Goal: Task Accomplishment & Management: Manage account settings

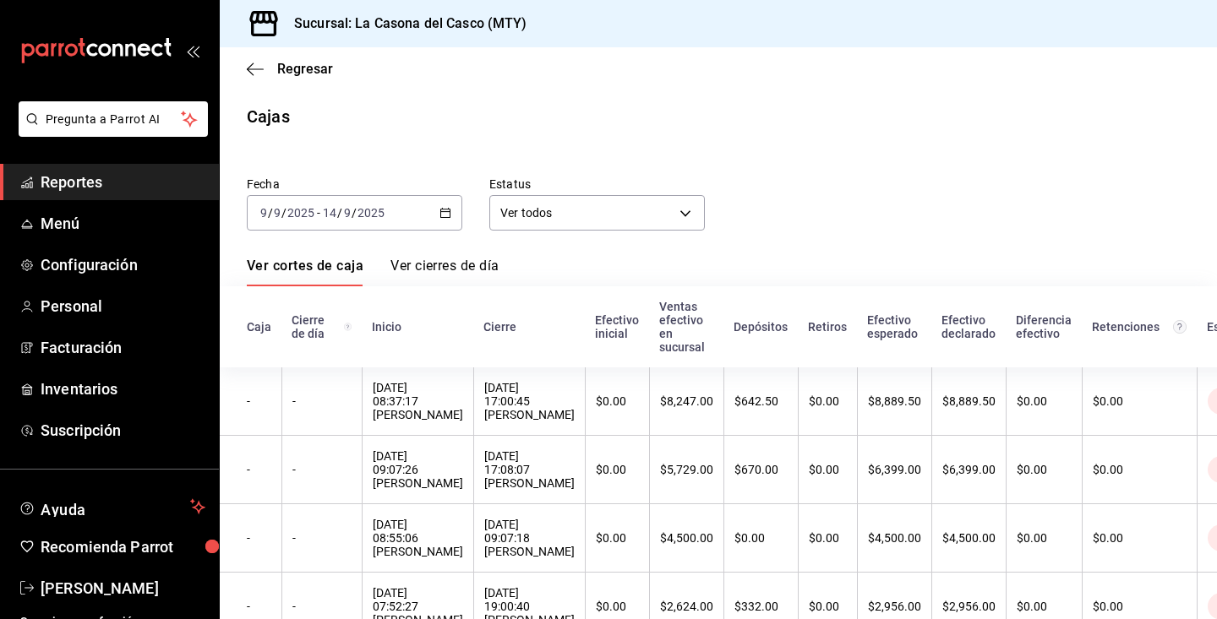
click at [260, 51] on div "Regresar" at bounding box center [718, 68] width 997 height 43
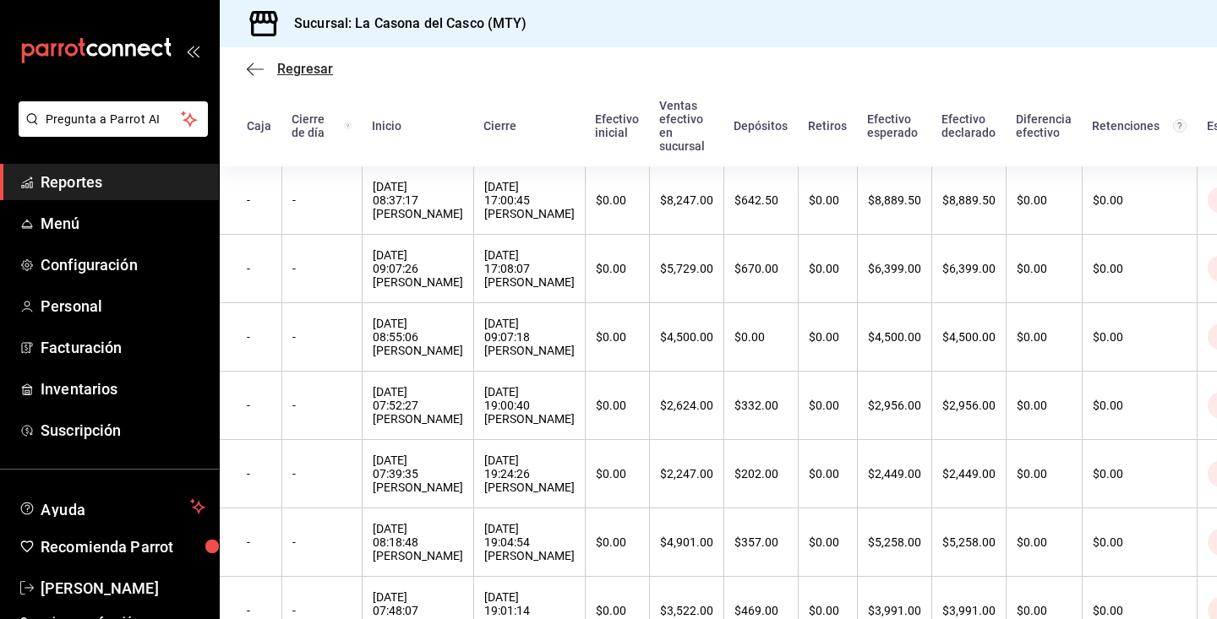
click at [260, 62] on icon "button" at bounding box center [255, 69] width 17 height 15
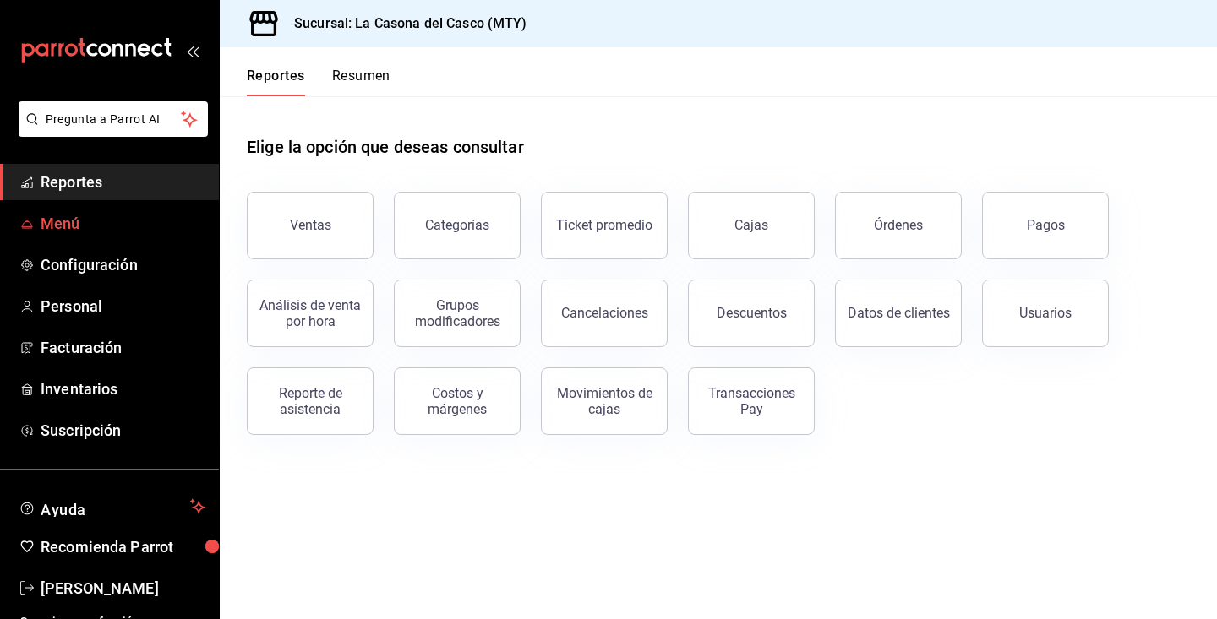
click at [51, 236] on link "Menú" at bounding box center [109, 223] width 219 height 36
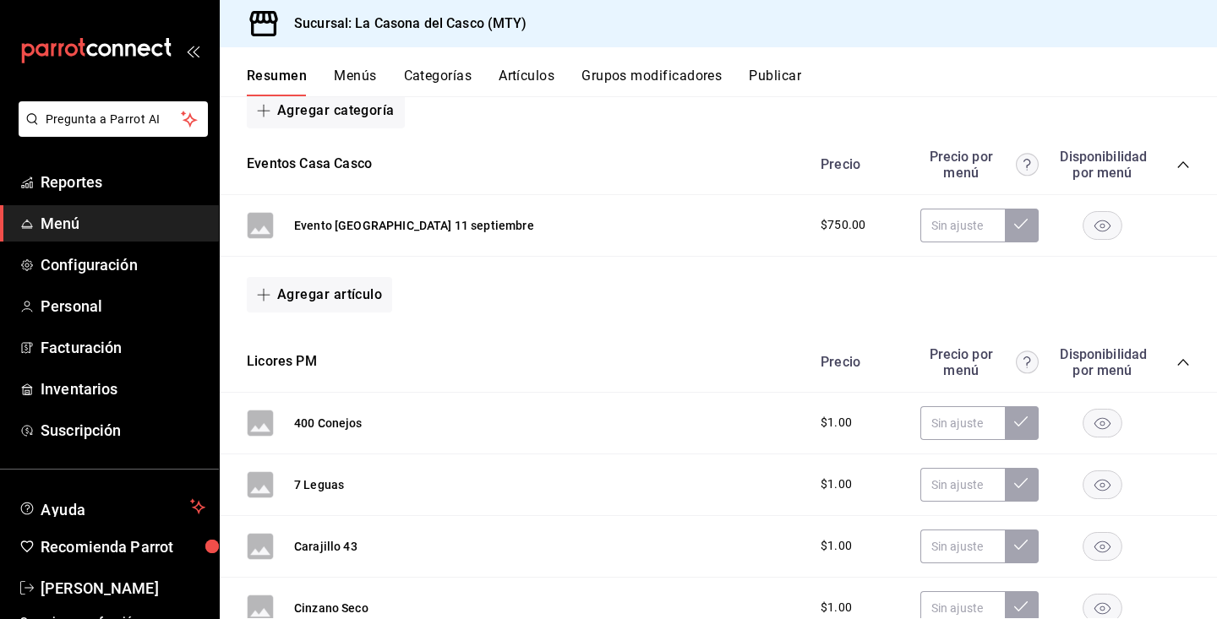
scroll to position [246, 0]
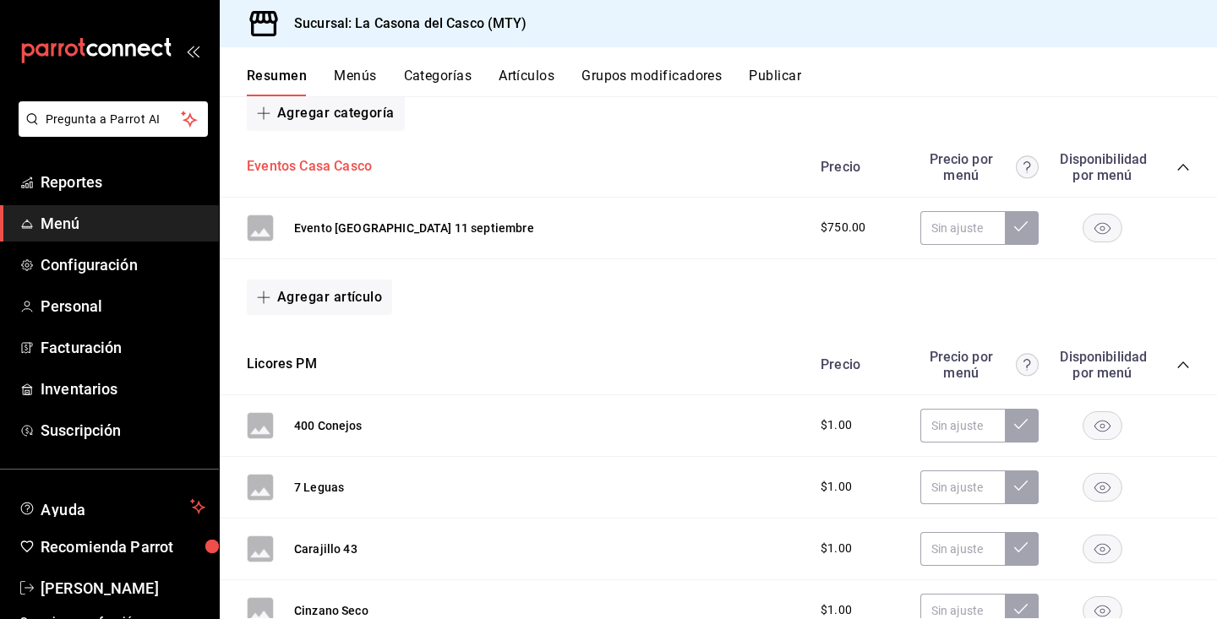
click at [288, 166] on button "Eventos Casa Casco" at bounding box center [309, 166] width 125 height 19
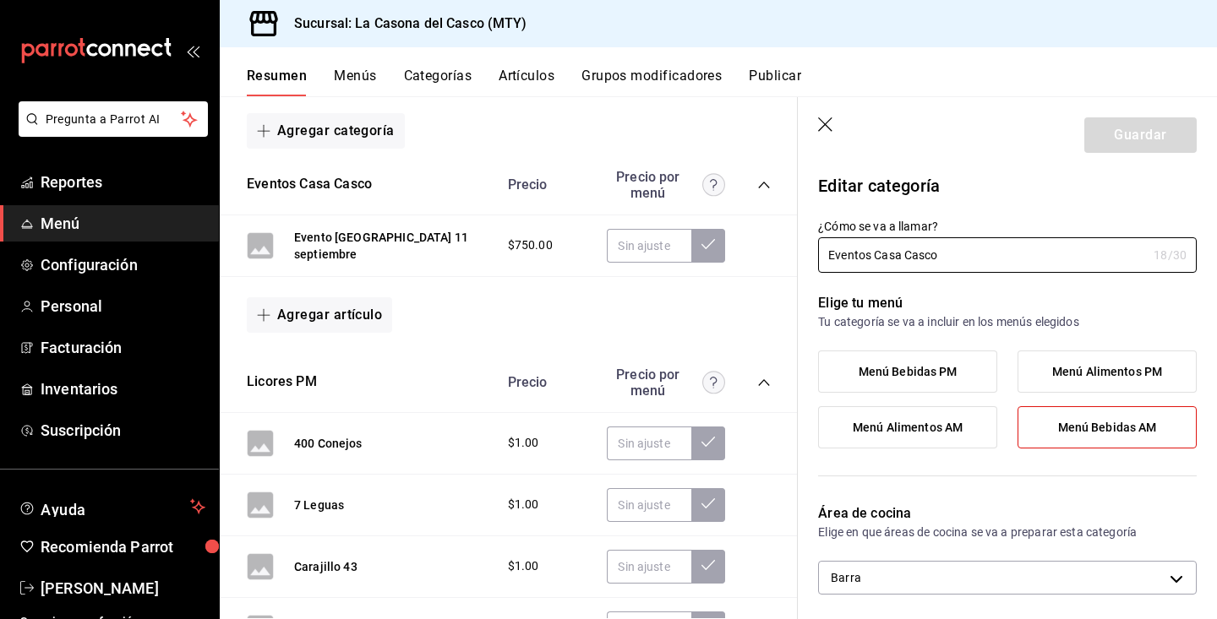
click at [828, 131] on icon "button" at bounding box center [826, 125] width 17 height 17
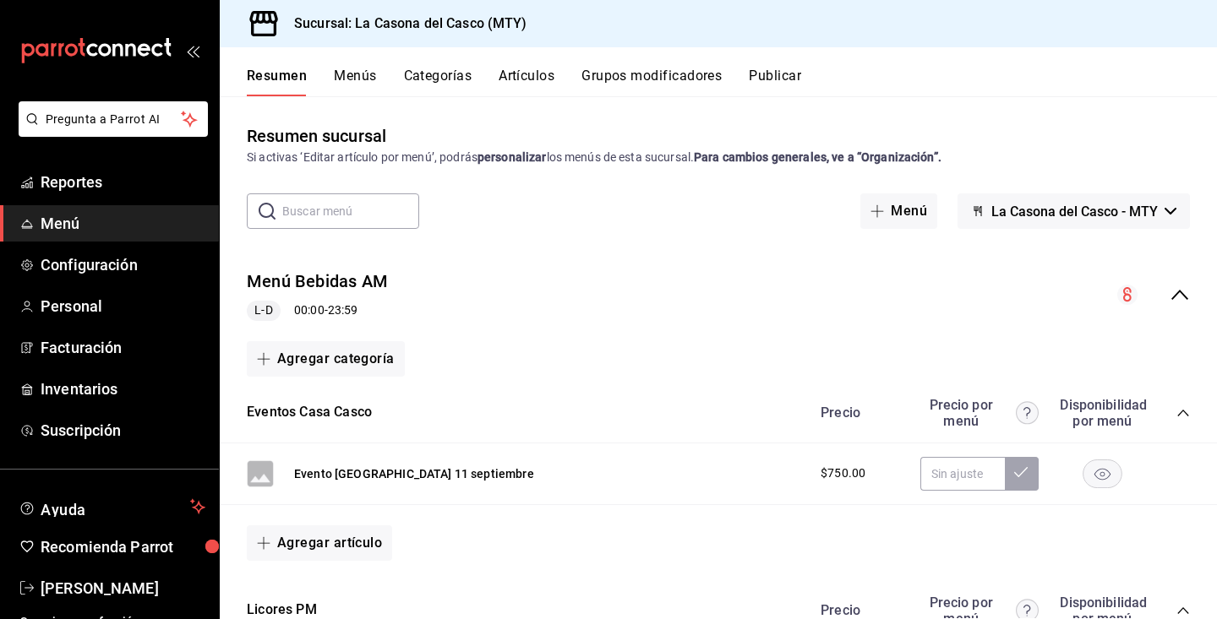
scroll to position [117, 0]
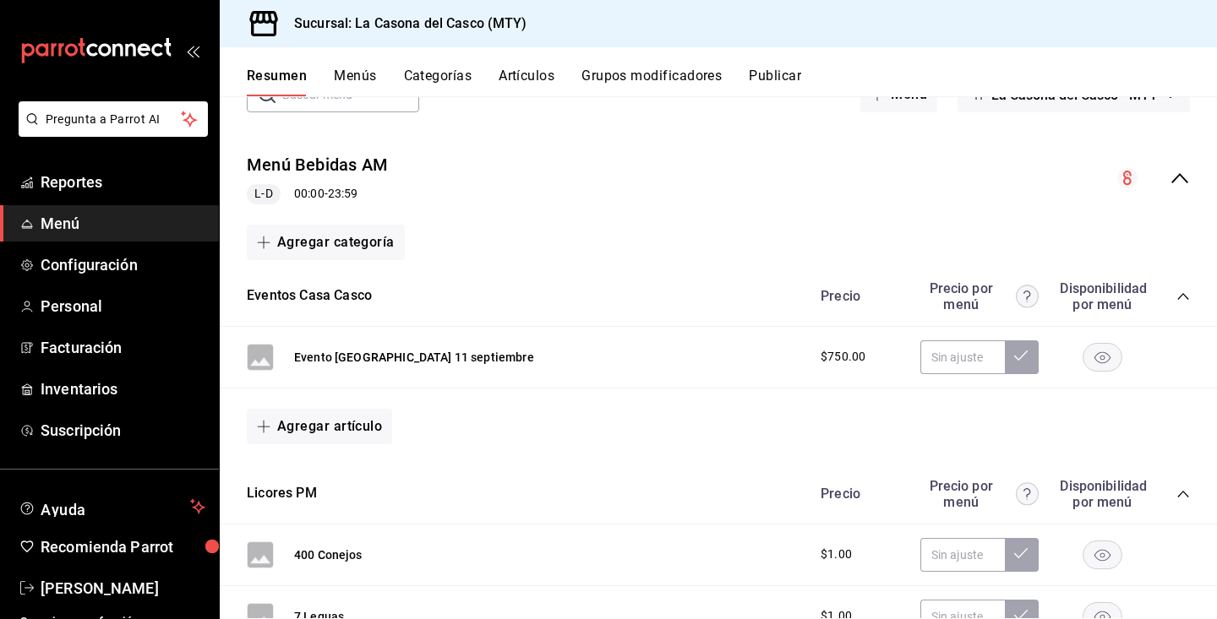
click at [364, 81] on button "Menús" at bounding box center [355, 82] width 42 height 29
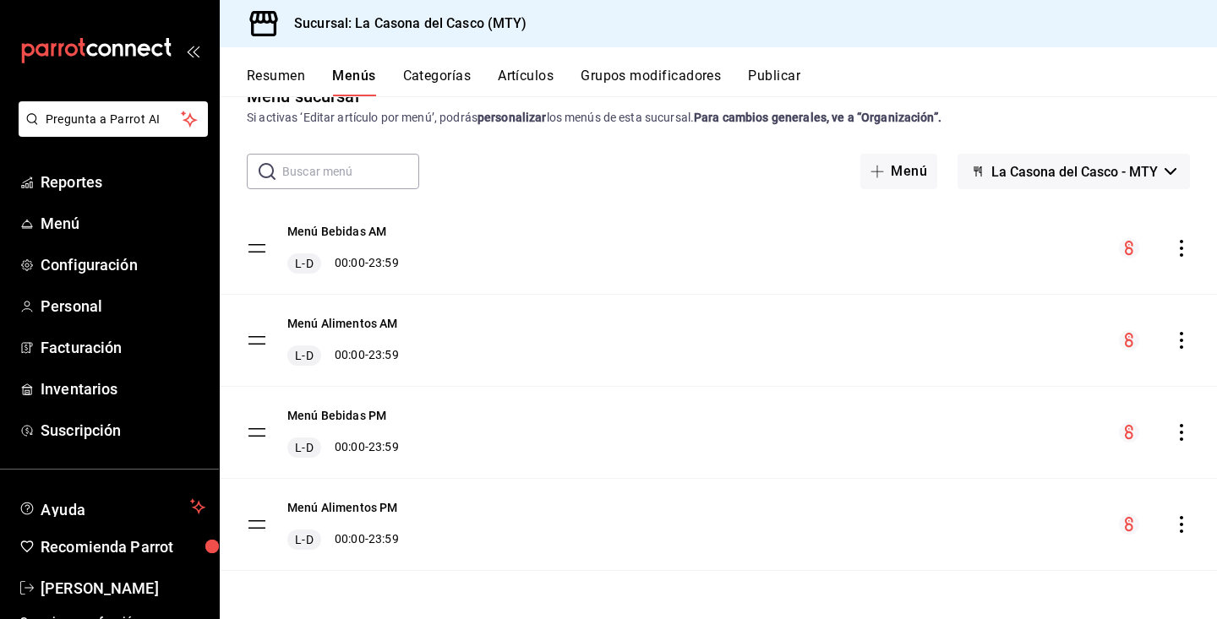
scroll to position [40, 0]
click at [357, 227] on button "Menú Bebidas AM" at bounding box center [336, 231] width 99 height 17
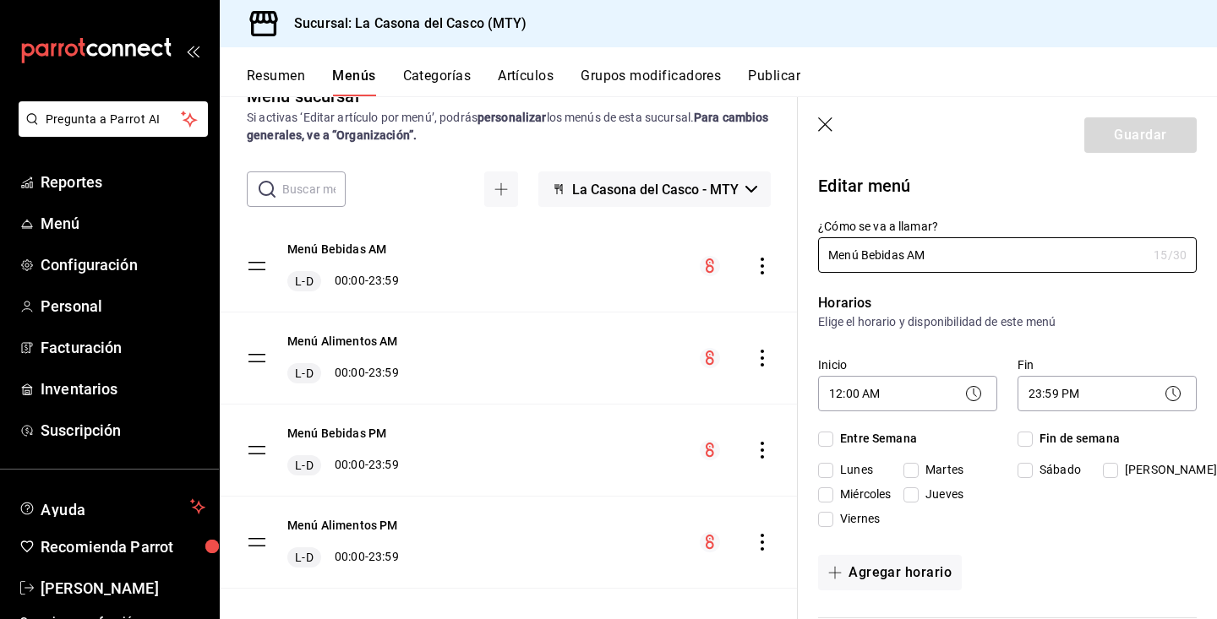
checkbox input "true"
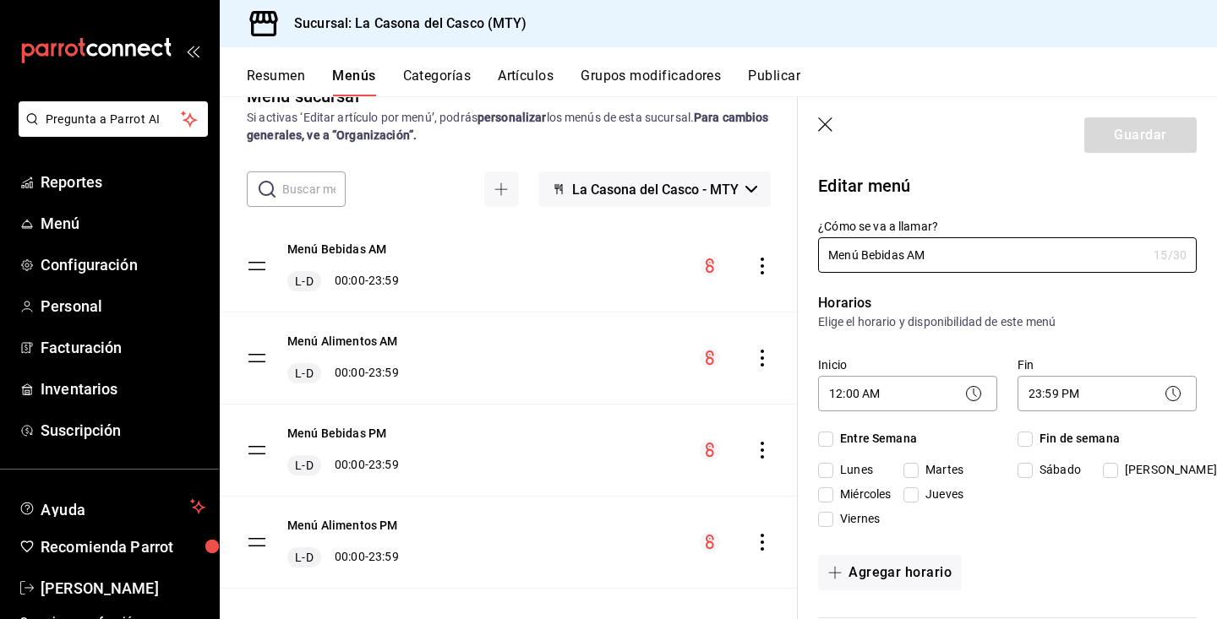
checkbox input "true"
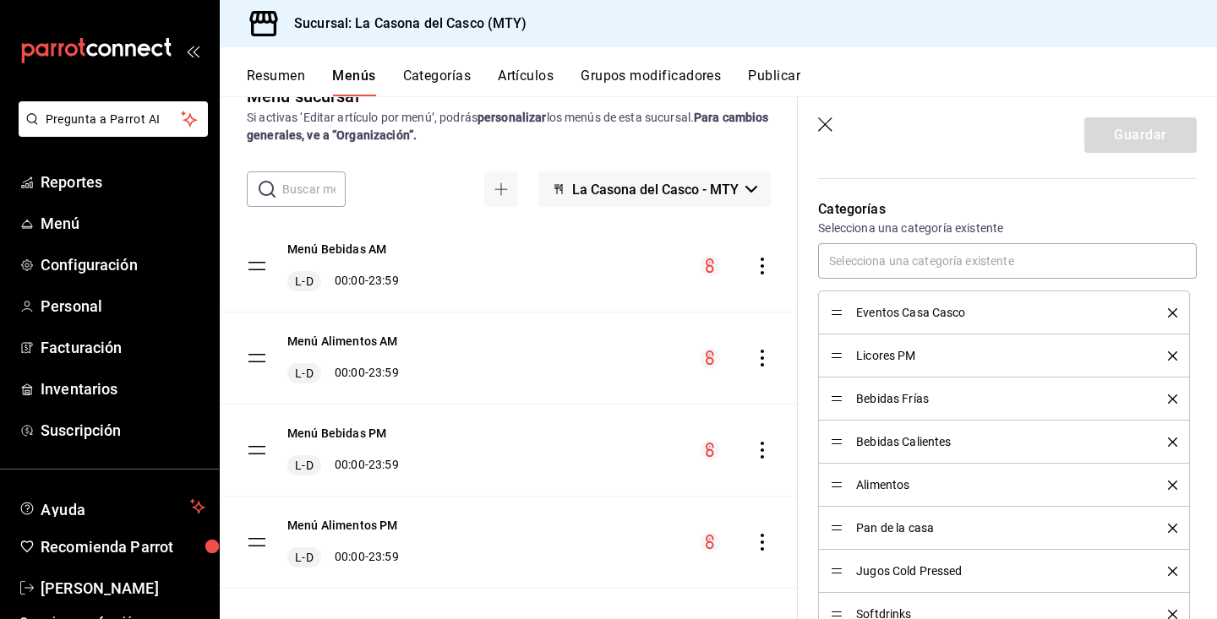
scroll to position [482, 0]
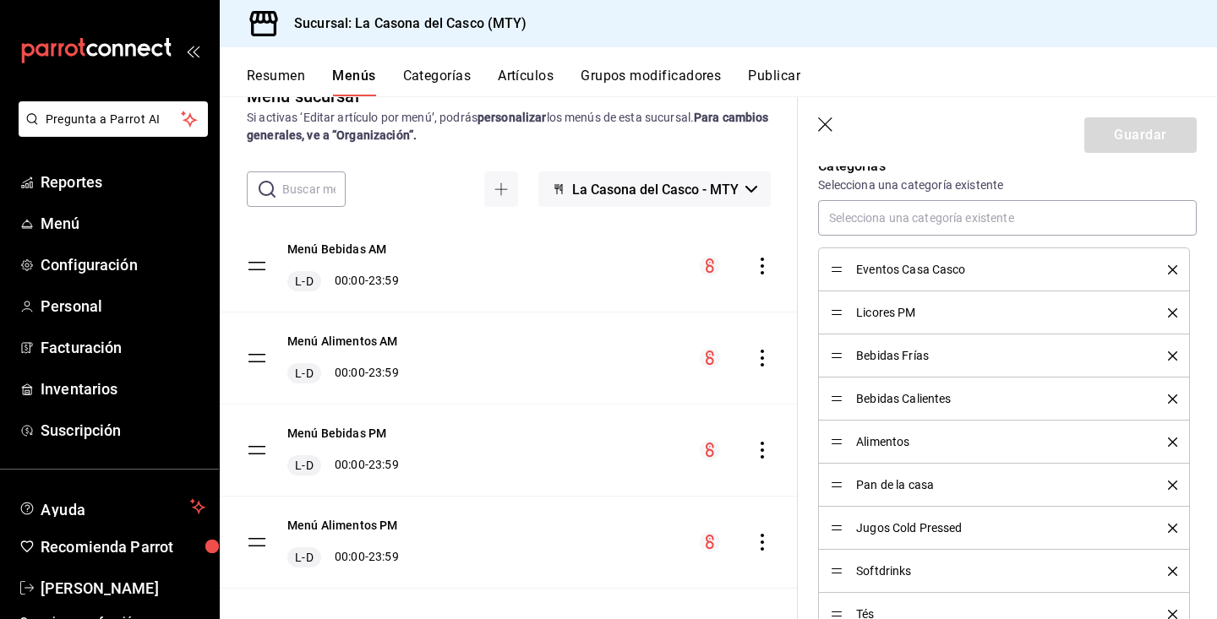
click at [1171, 265] on icon "delete" at bounding box center [1172, 269] width 9 height 9
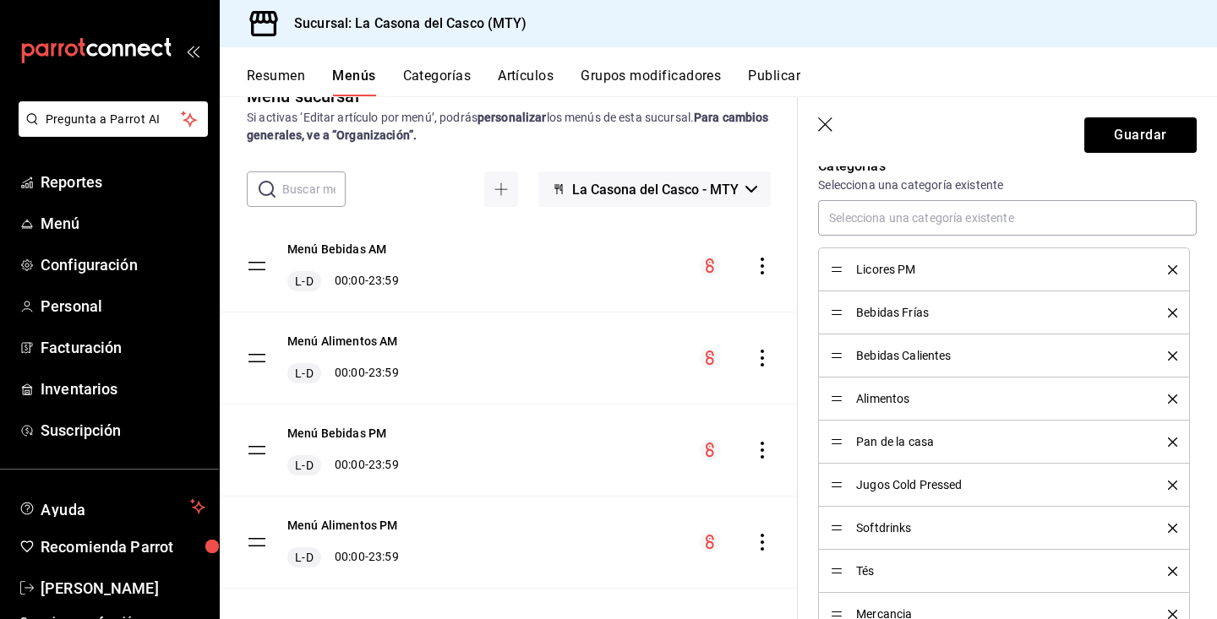
click at [1170, 266] on icon "delete" at bounding box center [1172, 269] width 9 height 9
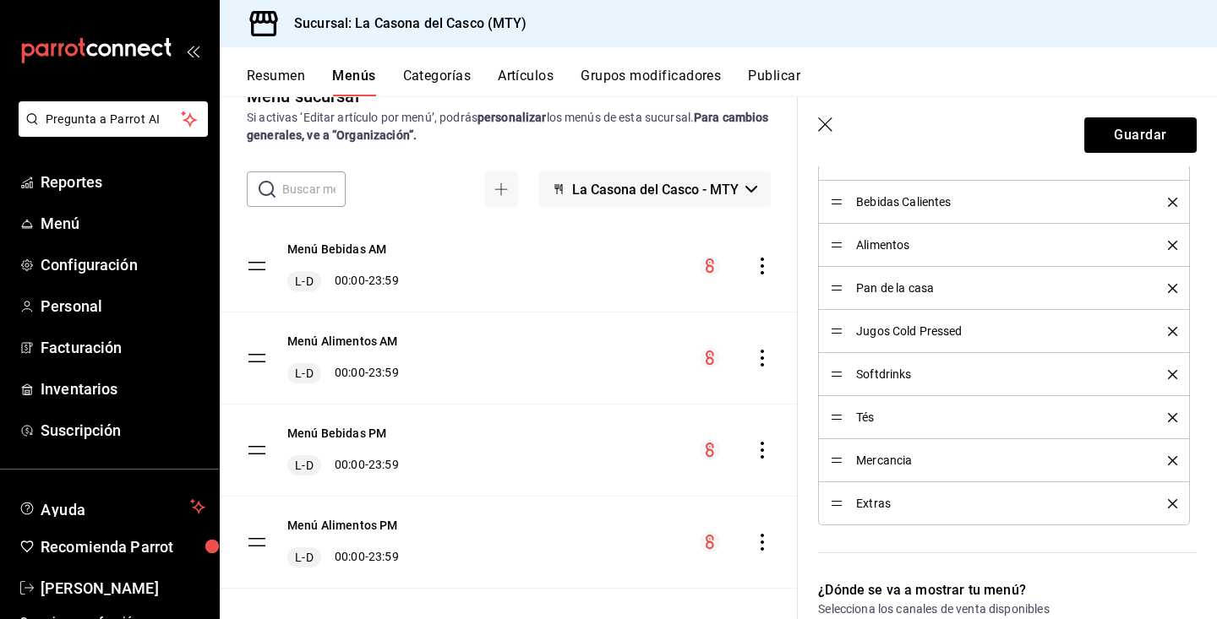
scroll to position [562, 0]
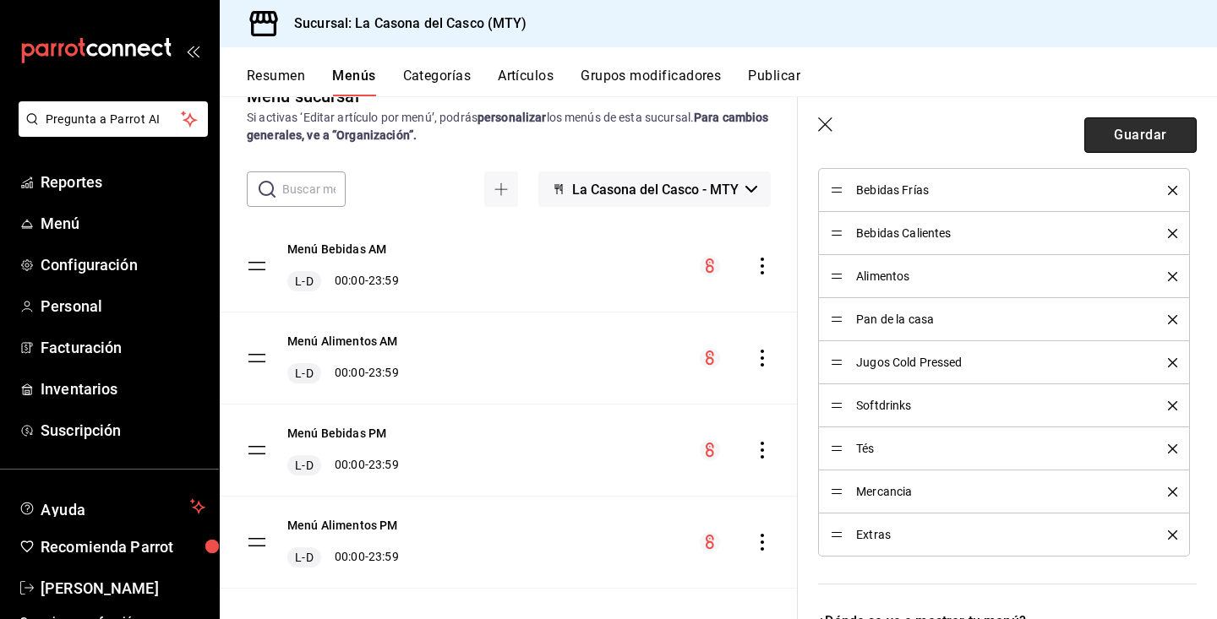
click at [1151, 131] on button "Guardar" at bounding box center [1140, 134] width 112 height 35
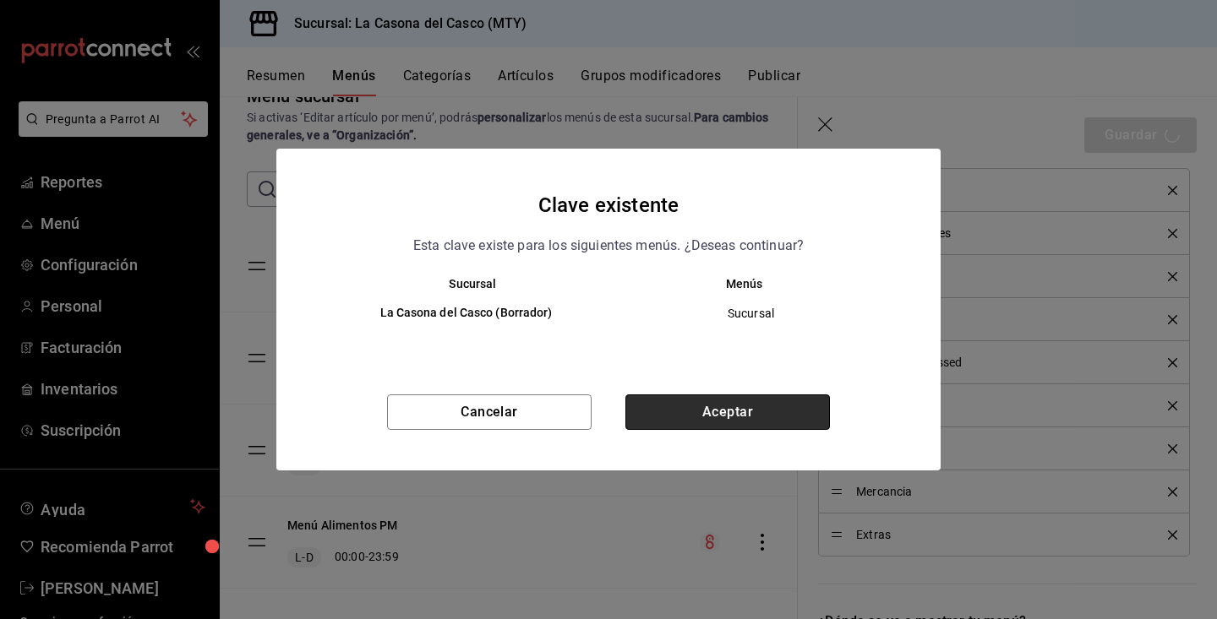
click at [645, 395] on button "Aceptar" at bounding box center [727, 412] width 204 height 35
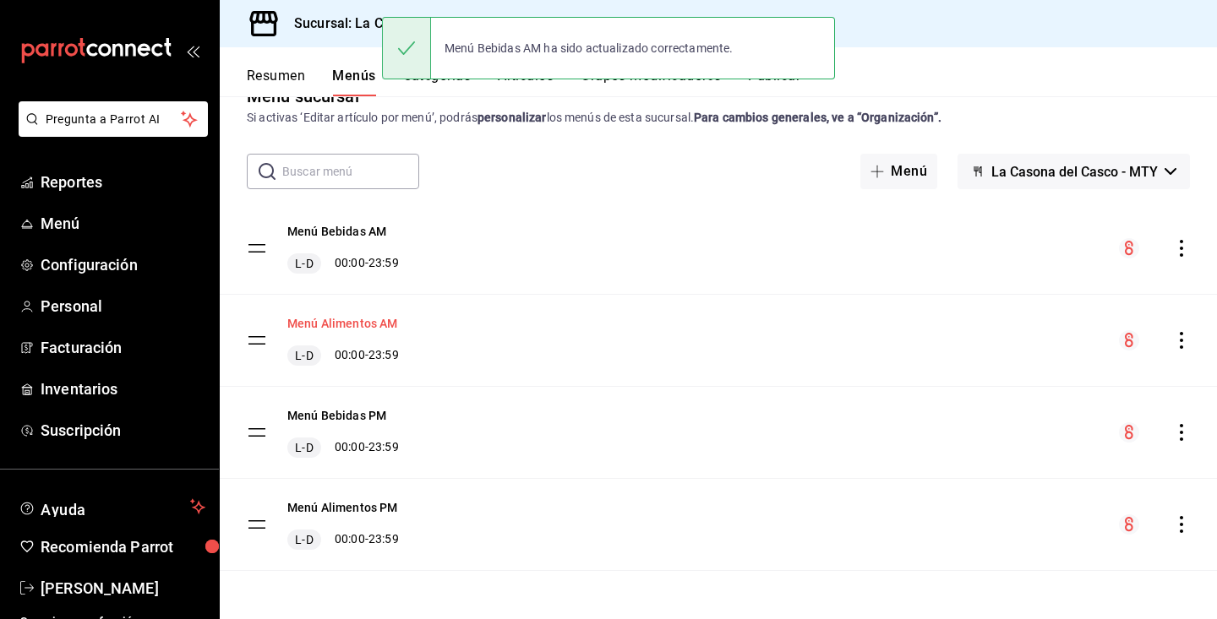
click at [390, 330] on button "Menú Alimentos AM" at bounding box center [342, 323] width 111 height 17
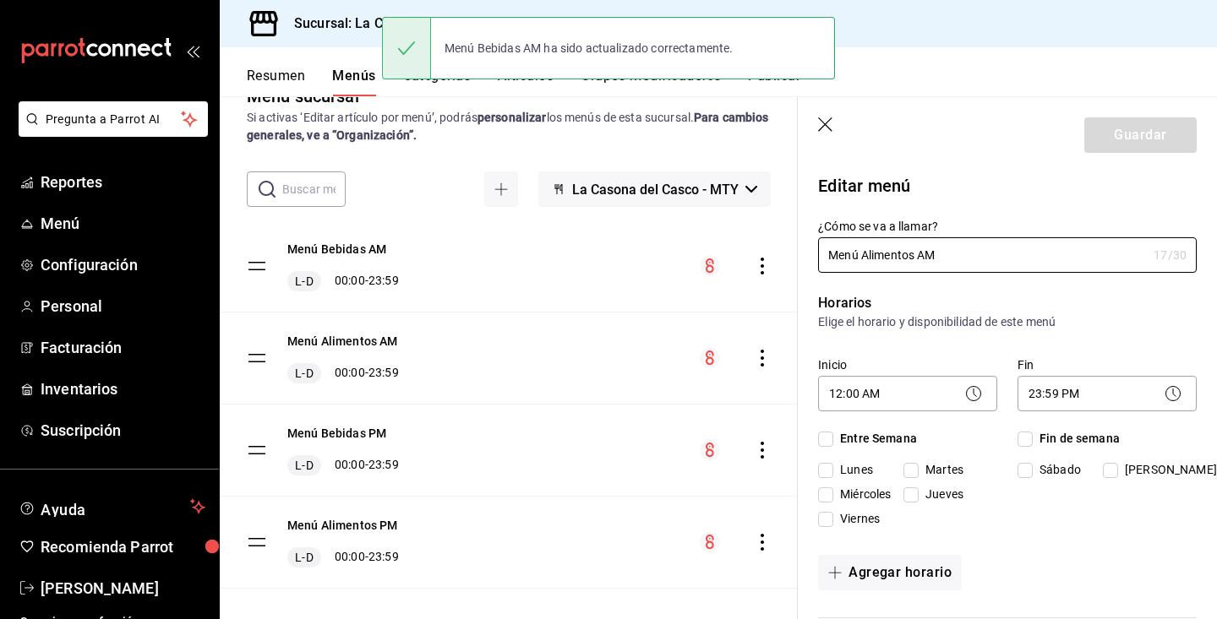
checkbox input "true"
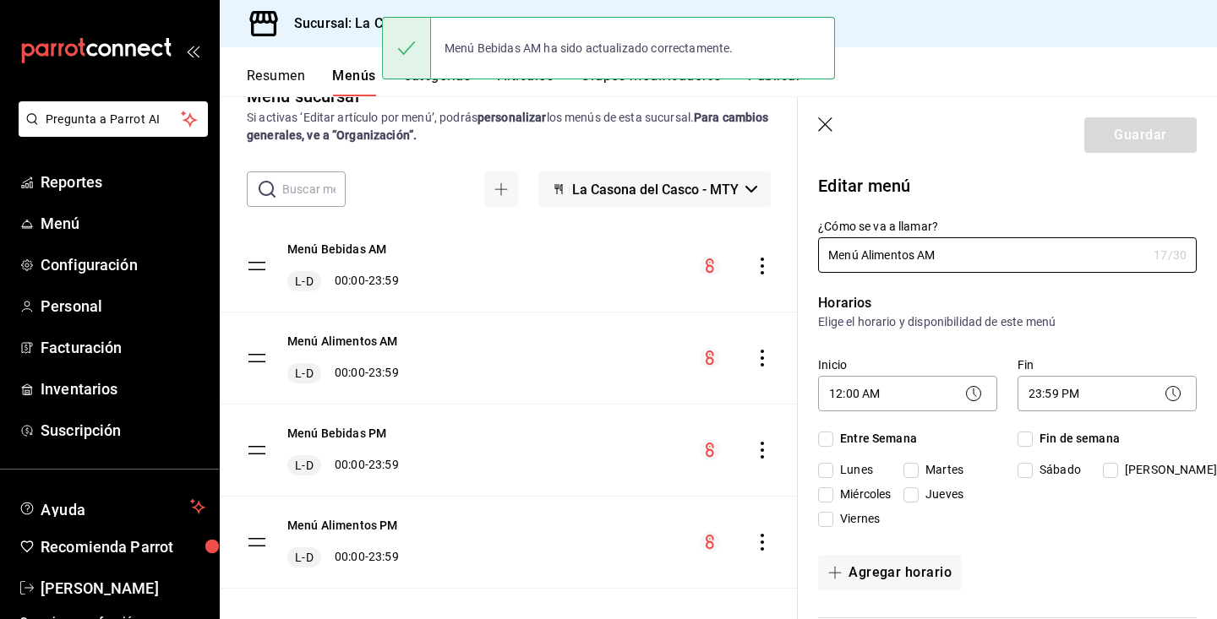
checkbox input "true"
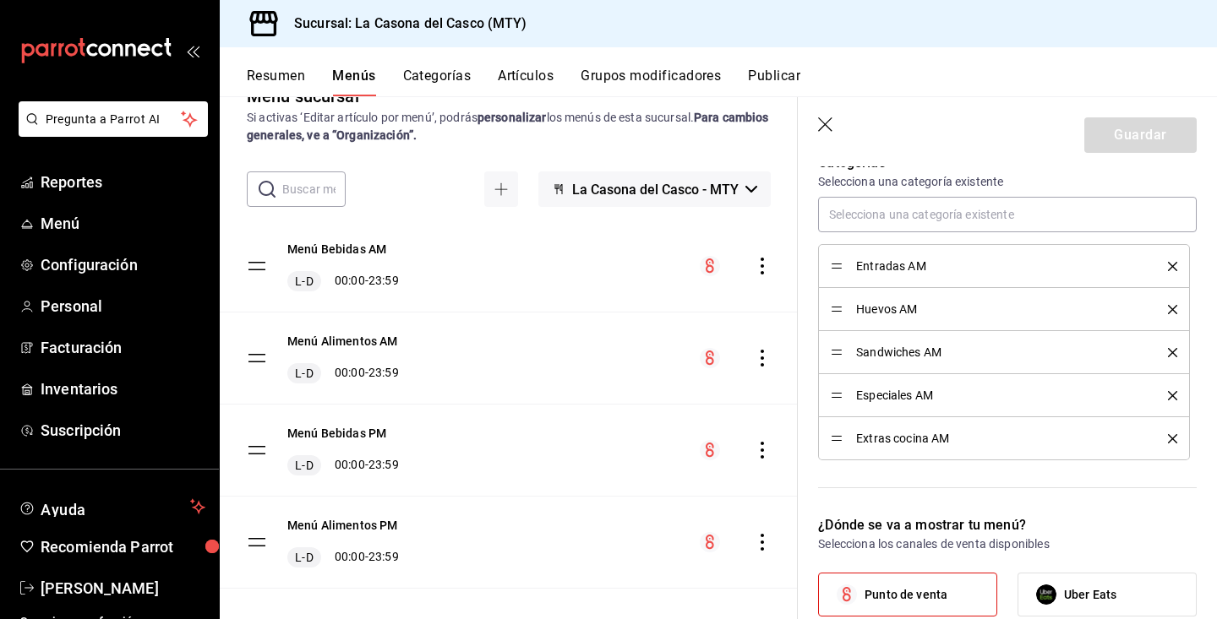
scroll to position [487, 0]
click at [308, 430] on button "Menú Bebidas PM" at bounding box center [336, 433] width 99 height 17
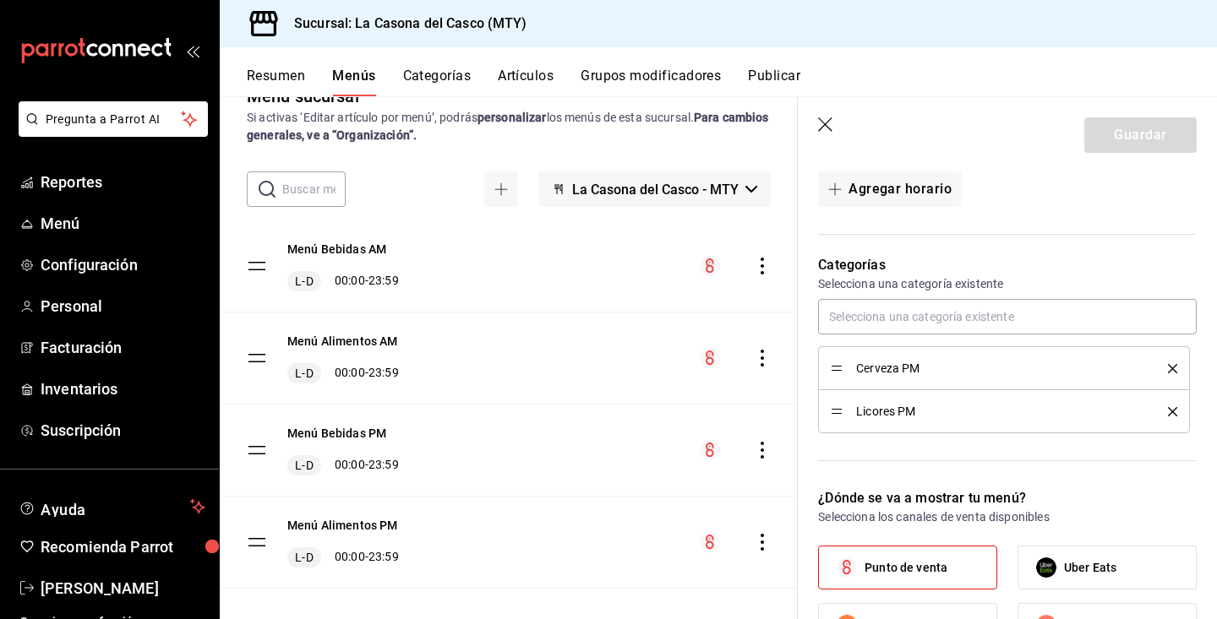
scroll to position [384, 0]
click at [327, 524] on button "Menú Alimentos PM" at bounding box center [342, 525] width 111 height 17
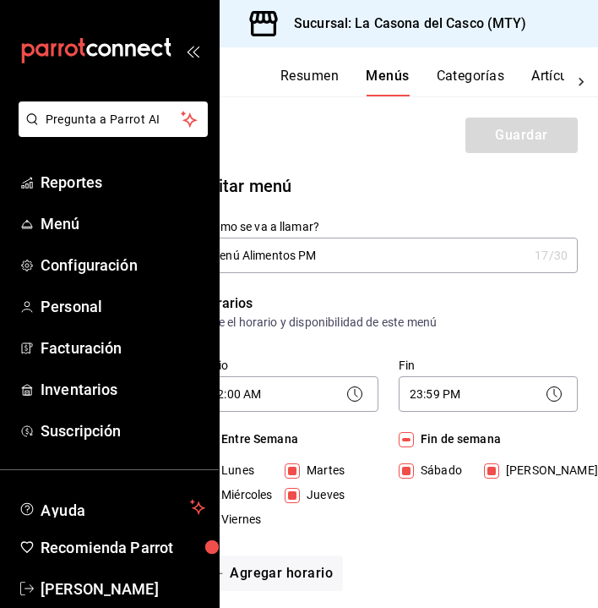
click at [192, 51] on icon "open_drawer_menu" at bounding box center [193, 51] width 14 height 14
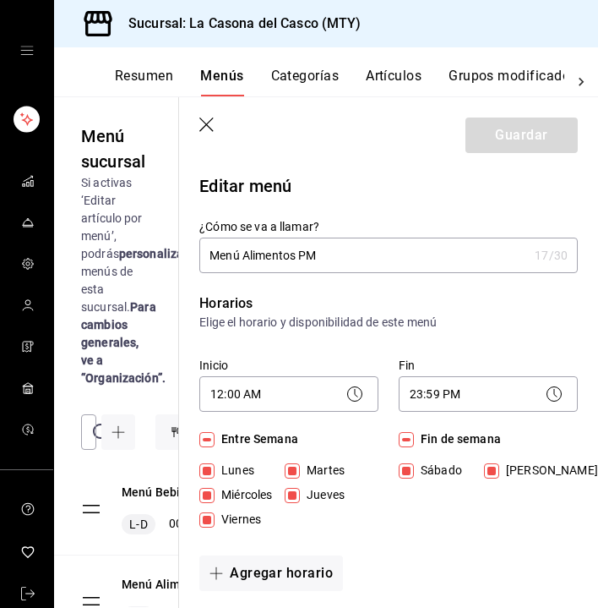
click at [202, 122] on icon "button" at bounding box center [207, 125] width 17 height 17
checkbox input "false"
type input "1758152940652"
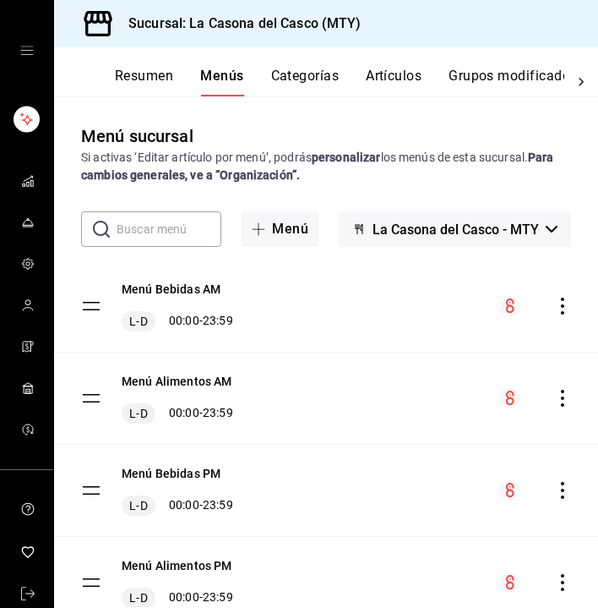
click at [401, 75] on button "Artículos" at bounding box center [394, 82] width 56 height 29
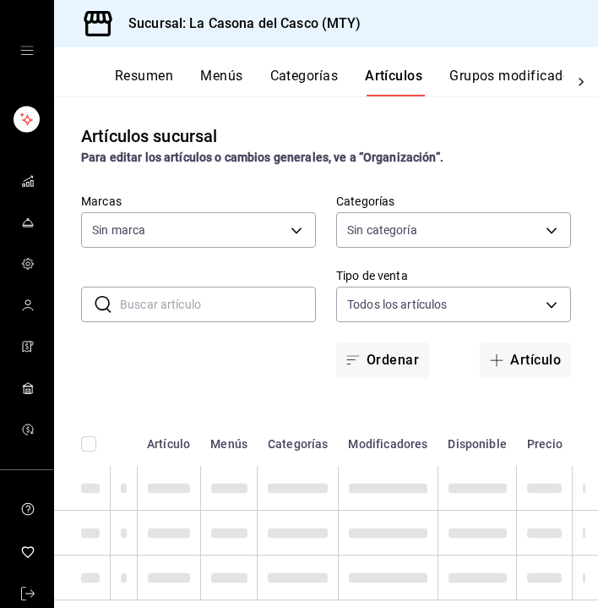
type input "7e4e7643-bc2c-442b-8a2a-9b04da6139a5"
type input "c381deda-a050-4512-bc38-e998934a13da,a9f1937c-0460-4fc2-ba96-5c5f26b6168a,7353c…"
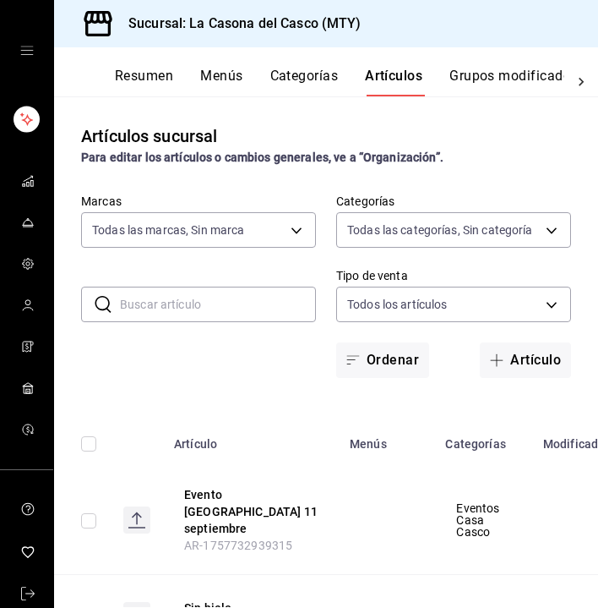
click at [169, 297] on input "text" at bounding box center [218, 304] width 196 height 34
click at [169, 295] on input "text" at bounding box center [218, 304] width 196 height 34
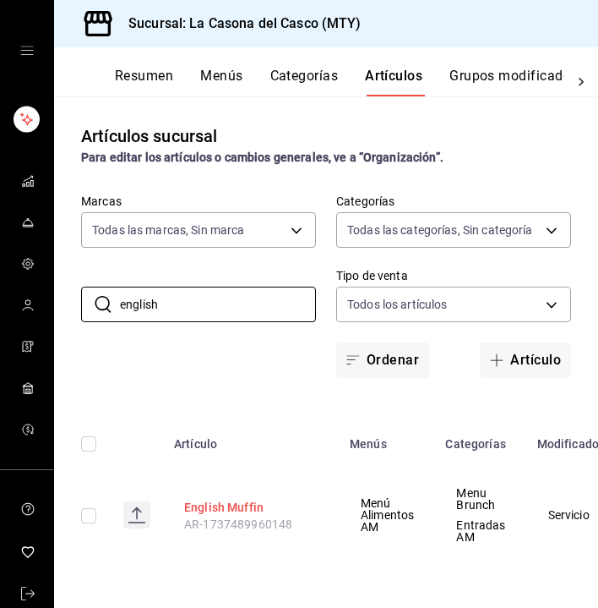
type input "english"
click at [212, 508] on button "English Muffin" at bounding box center [251, 507] width 135 height 17
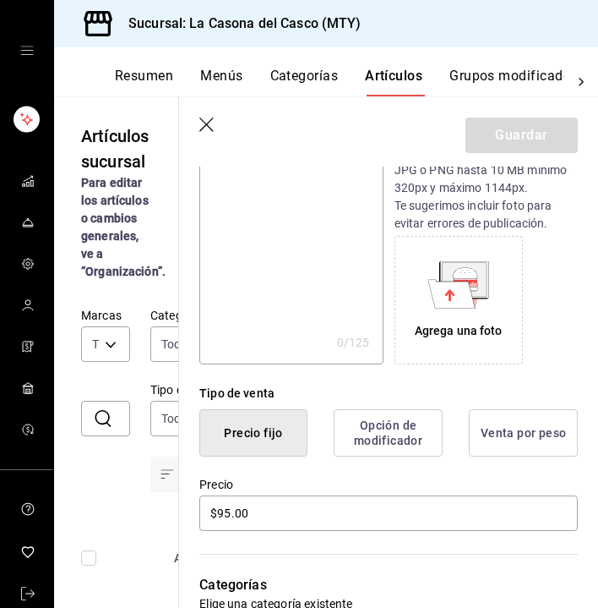
scroll to position [210, 0]
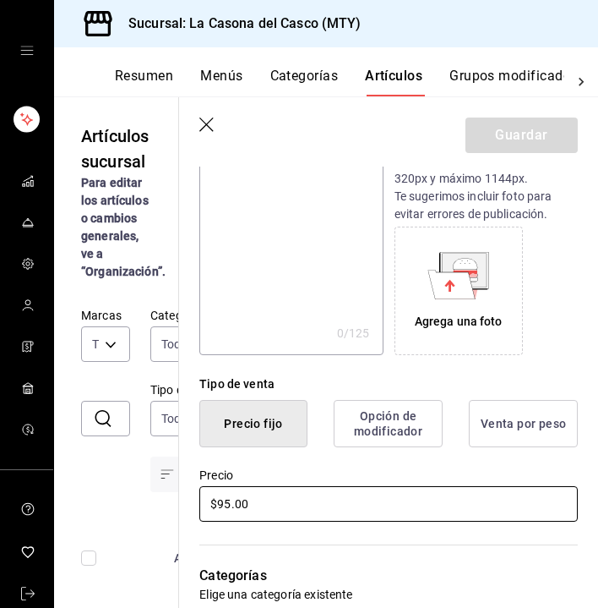
click at [228, 504] on input "$95.00" at bounding box center [388, 503] width 379 height 35
type input "$9.00"
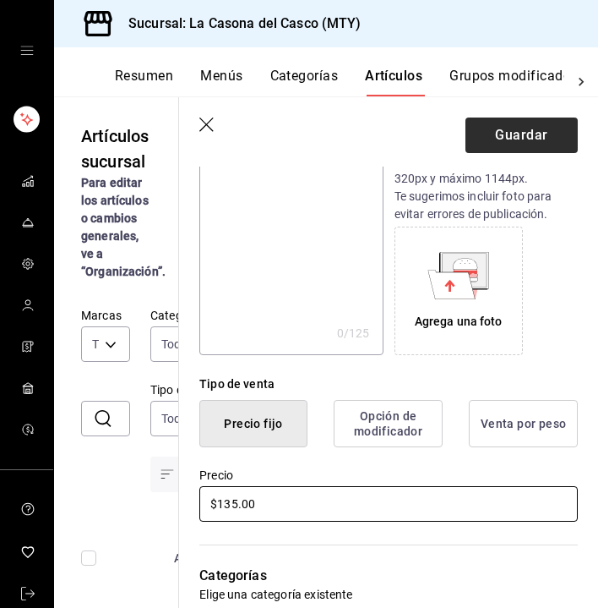
type input "$135.00"
click at [499, 122] on button "Guardar" at bounding box center [522, 134] width 112 height 35
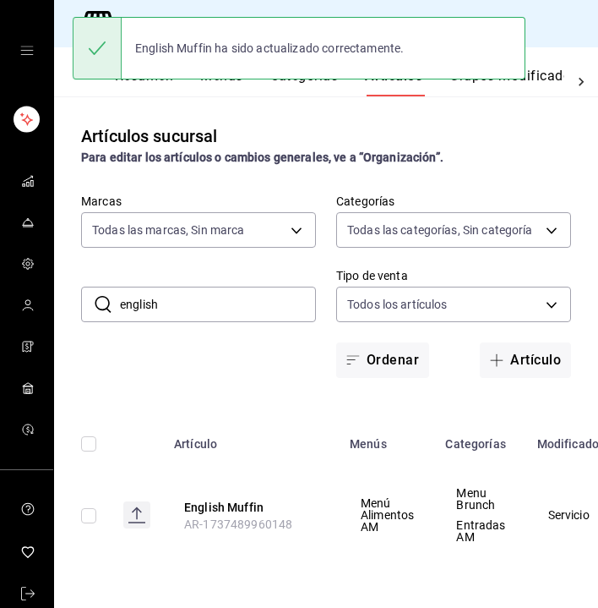
click at [243, 302] on input "english" at bounding box center [218, 304] width 196 height 34
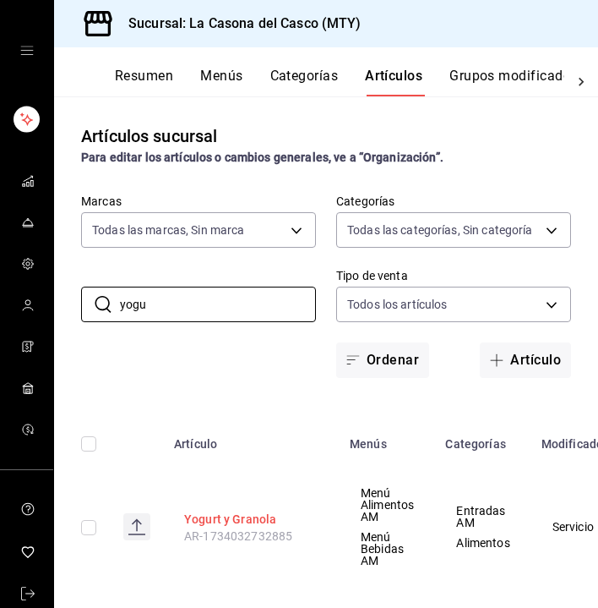
type input "yogu"
click at [253, 521] on button "Yogurt y Granola" at bounding box center [251, 518] width 135 height 17
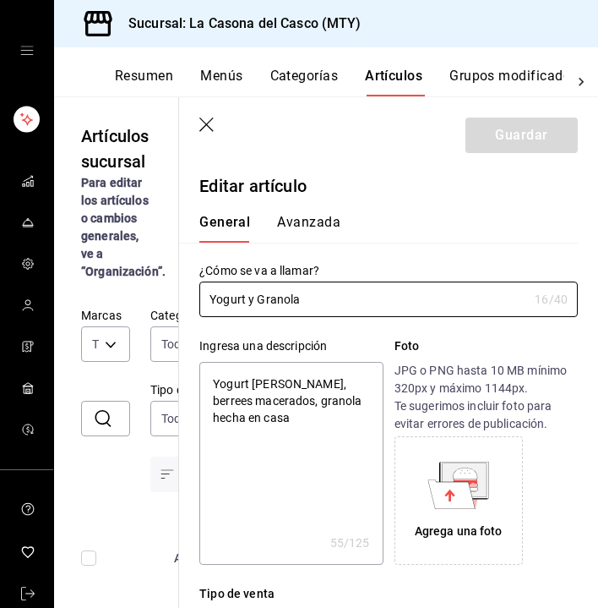
type textarea "x"
type input "$90.00"
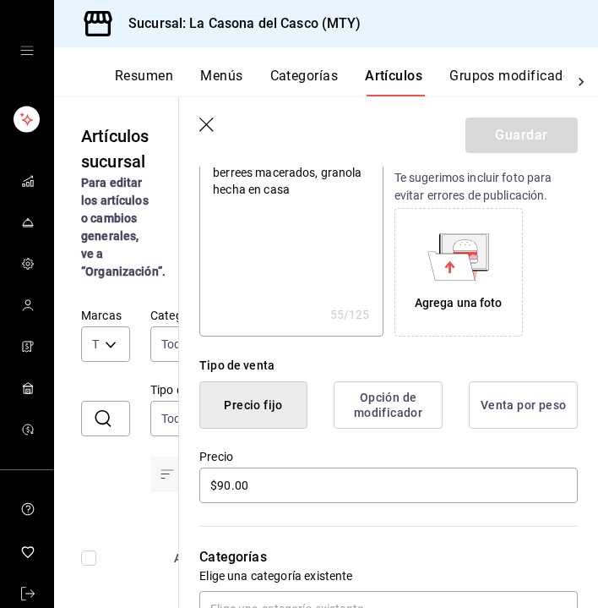
scroll to position [232, 0]
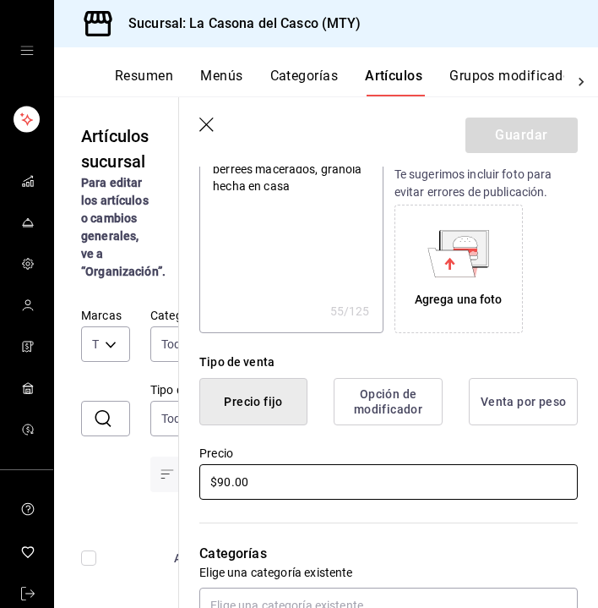
click at [226, 482] on input "$90.00" at bounding box center [388, 481] width 379 height 35
type textarea "x"
type input "$9.00"
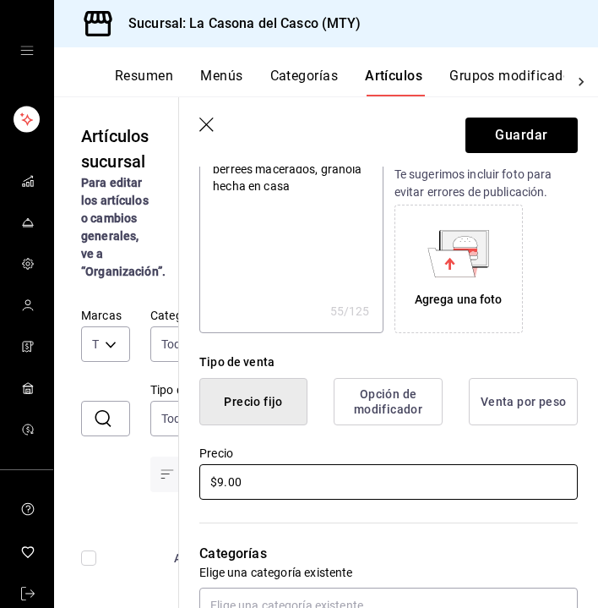
type textarea "x"
type input "$99.00"
type textarea "x"
type input "$9.00"
type textarea "x"
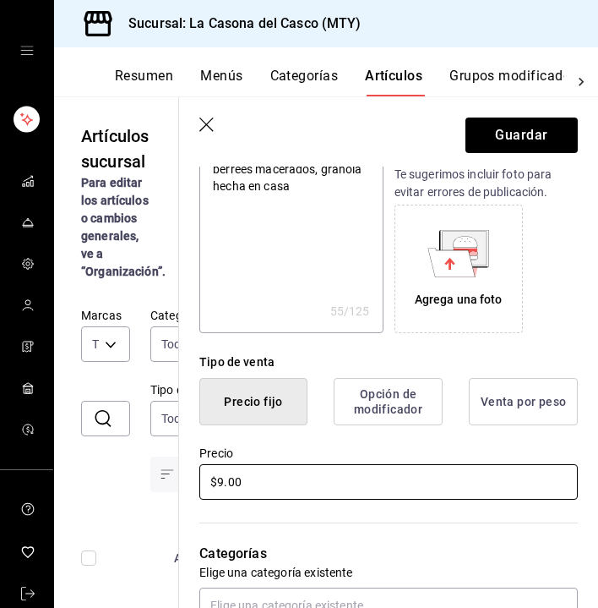
type input "$90.00"
type textarea "x"
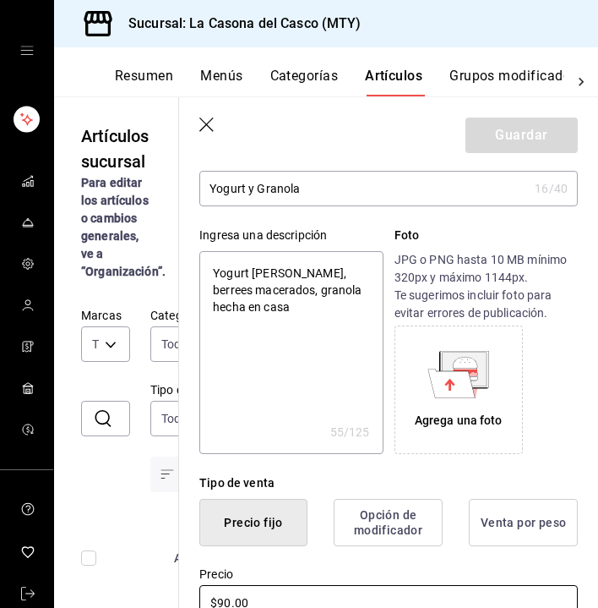
scroll to position [110, 0]
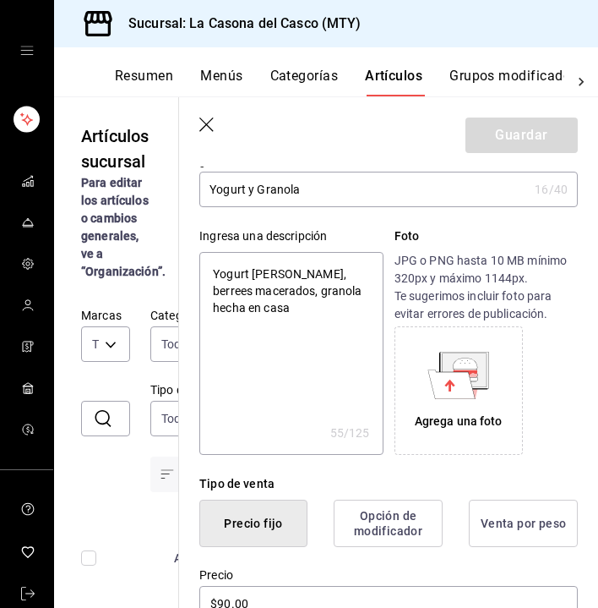
click at [198, 117] on header "Guardar" at bounding box center [388, 131] width 419 height 69
click at [201, 117] on icon "button" at bounding box center [207, 125] width 17 height 17
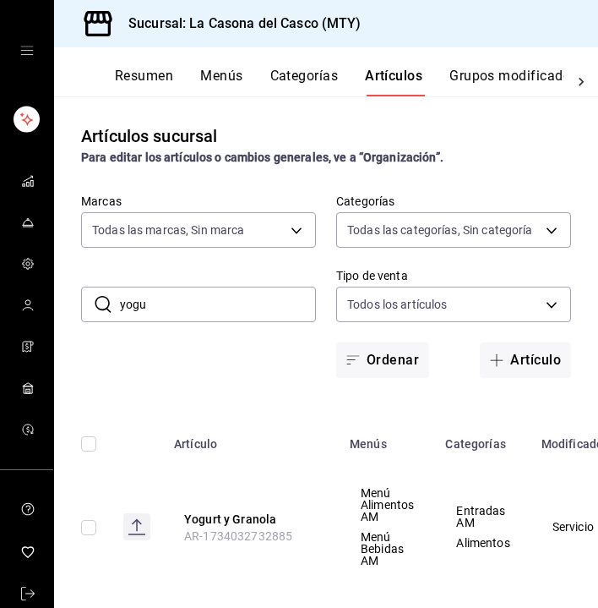
click at [238, 297] on input "yogu" at bounding box center [218, 304] width 196 height 34
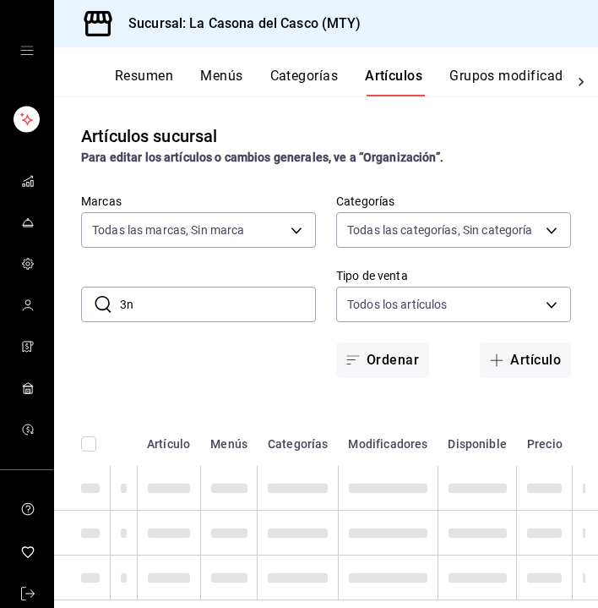
type input "3"
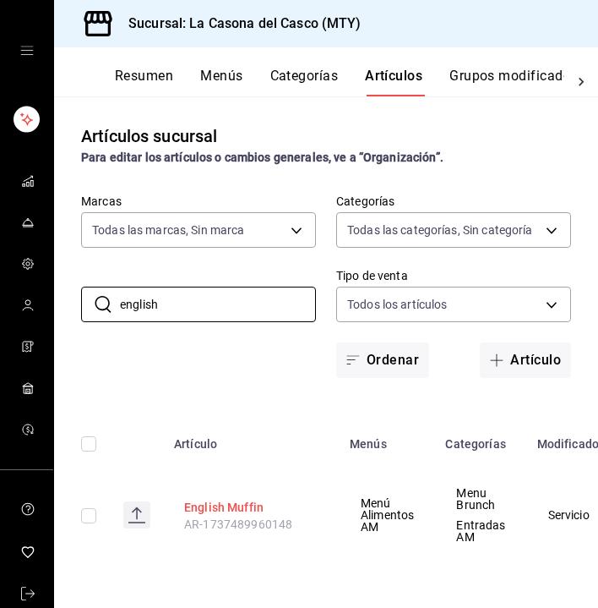
type input "english"
click at [210, 507] on button "English Muffin" at bounding box center [251, 507] width 135 height 17
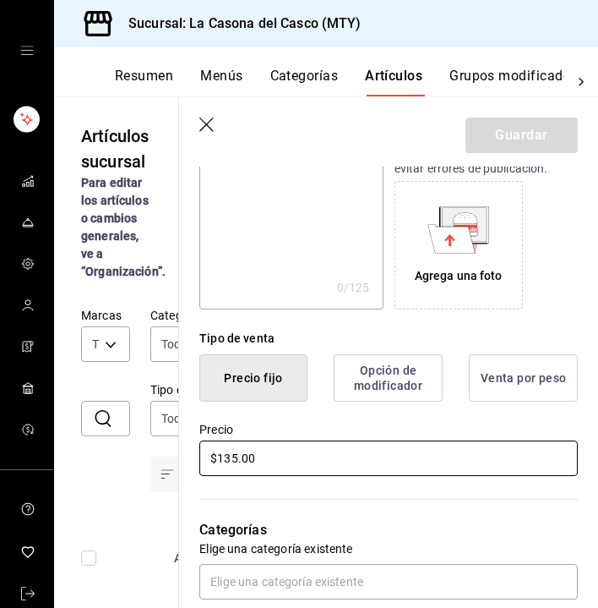
scroll to position [253, 0]
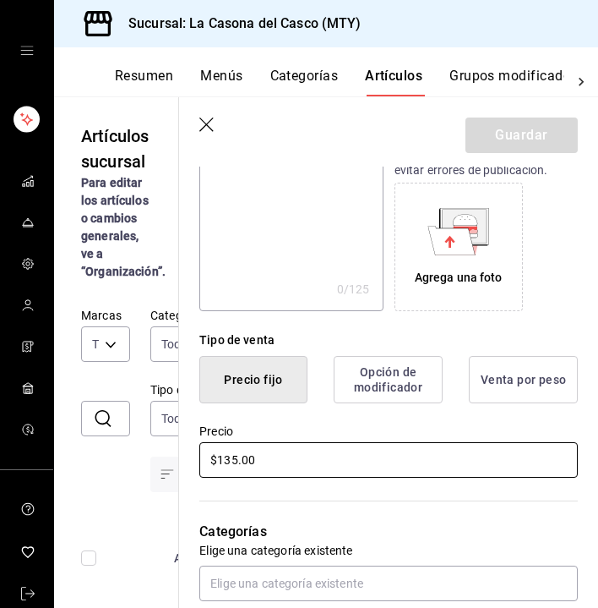
click at [233, 463] on input "$135.00" at bounding box center [388, 459] width 379 height 35
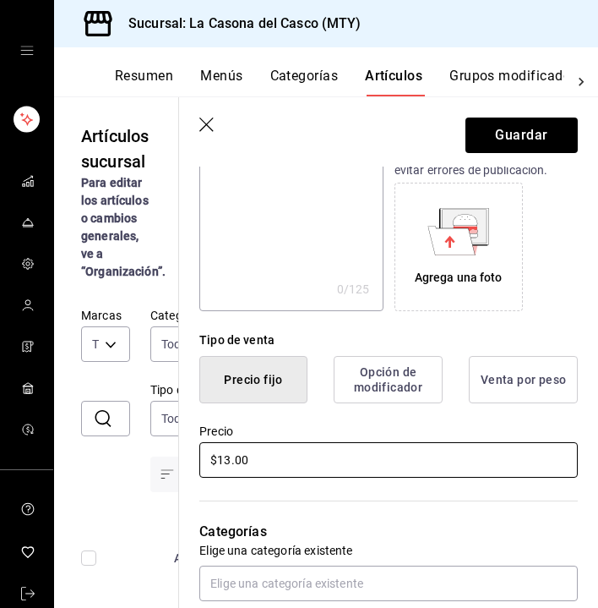
type input "$1.00"
type input "$95.00"
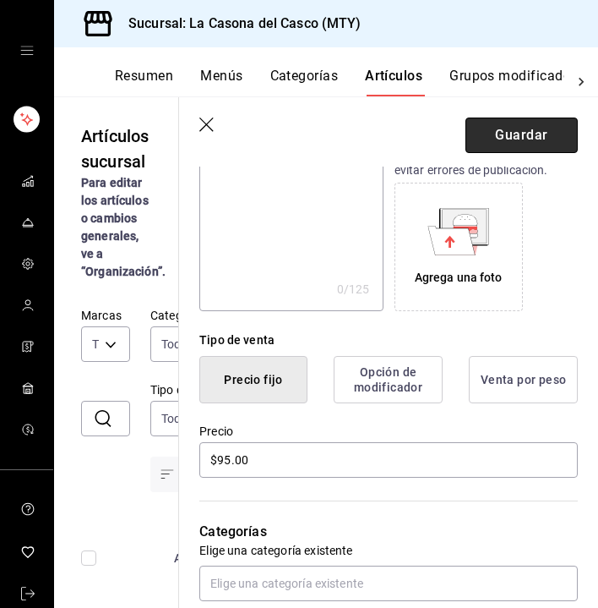
click at [554, 135] on button "Guardar" at bounding box center [522, 134] width 112 height 35
